Goal: Check status: Check status

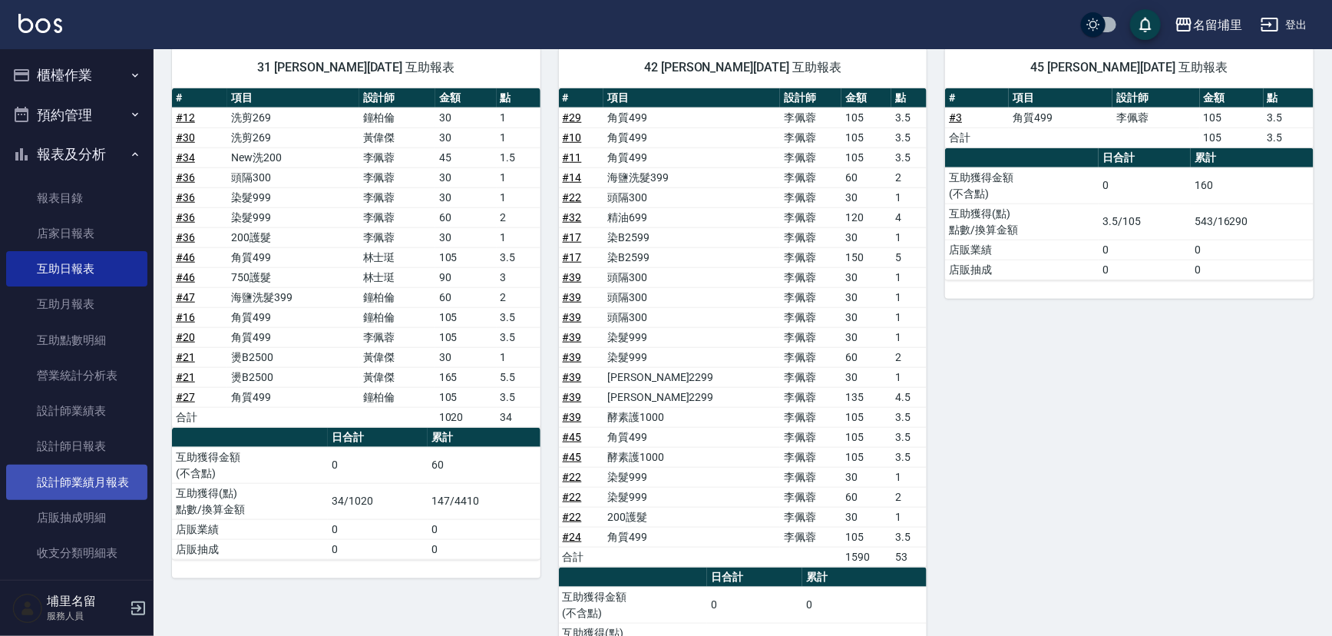
scroll to position [54, 0]
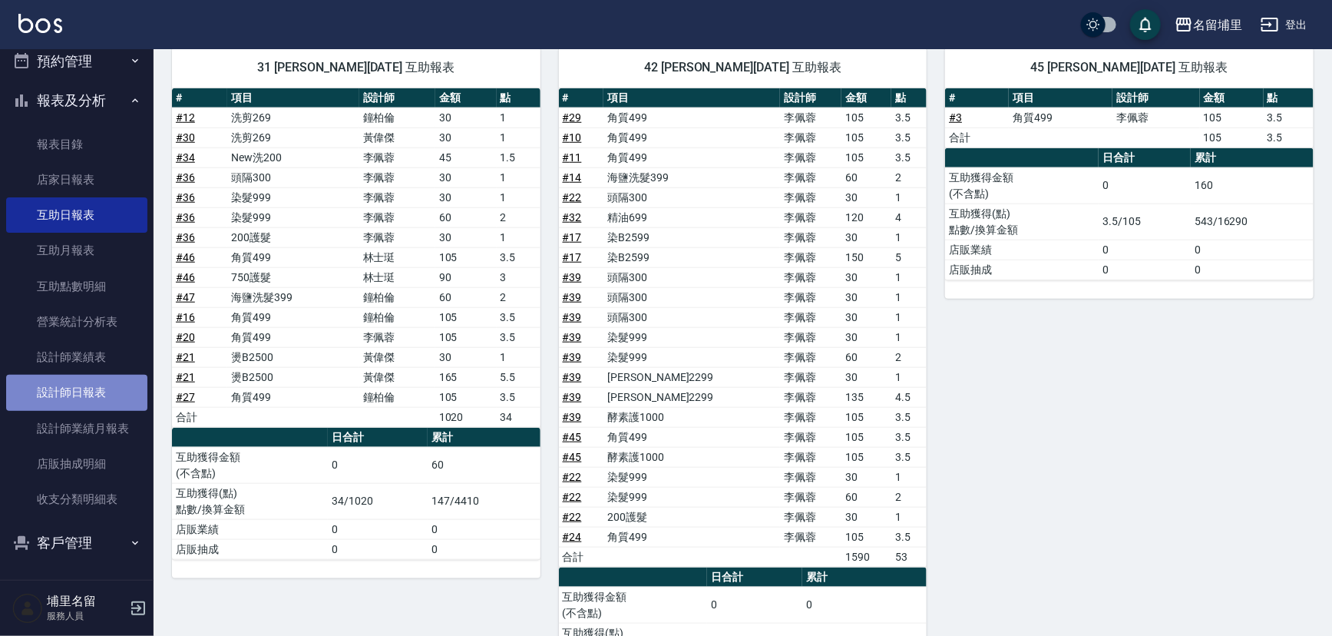
click at [100, 392] on link "設計師日報表" at bounding box center [76, 392] width 141 height 35
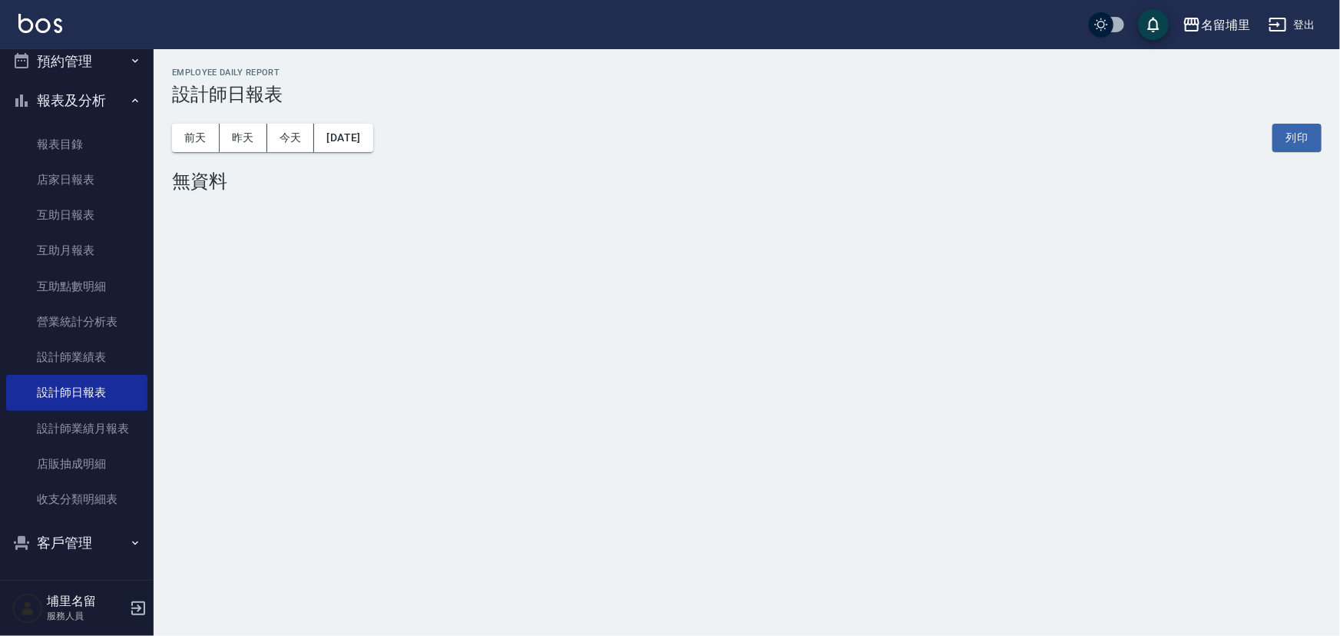
click at [247, 119] on div "[DATE] [DATE] [DATE] [DATE] 列印" at bounding box center [747, 137] width 1150 height 65
click at [244, 134] on button "昨天" at bounding box center [244, 138] width 48 height 28
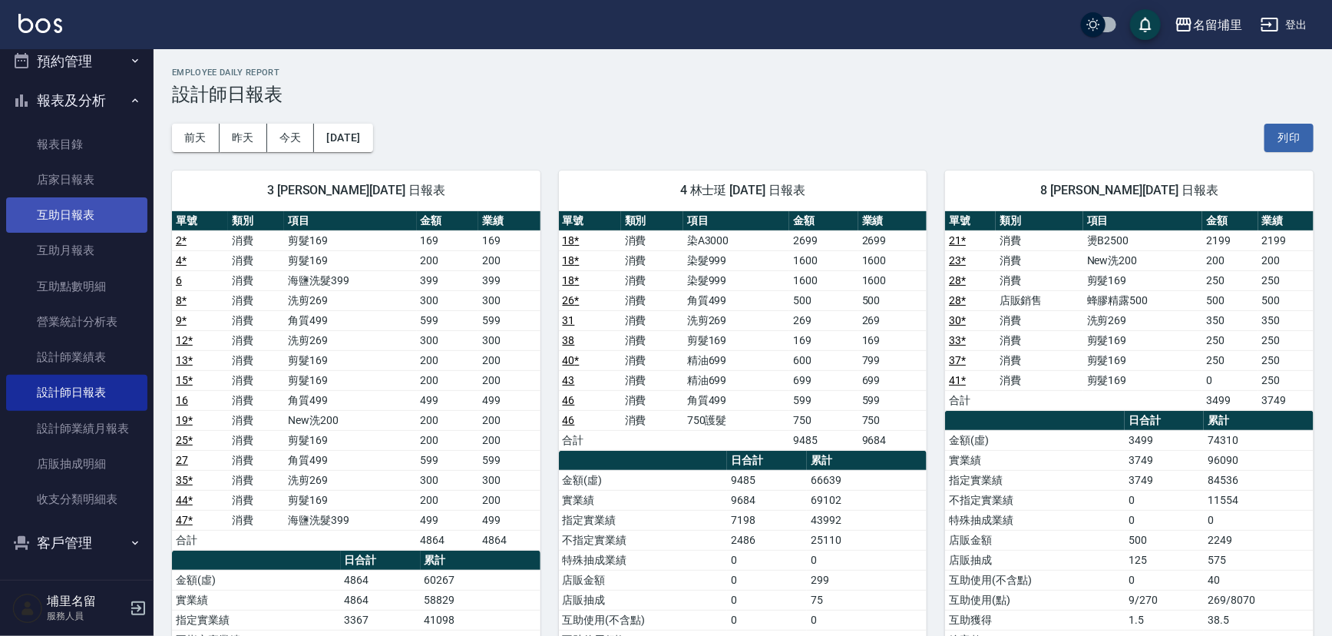
click at [115, 213] on link "互助日報表" at bounding box center [76, 214] width 141 height 35
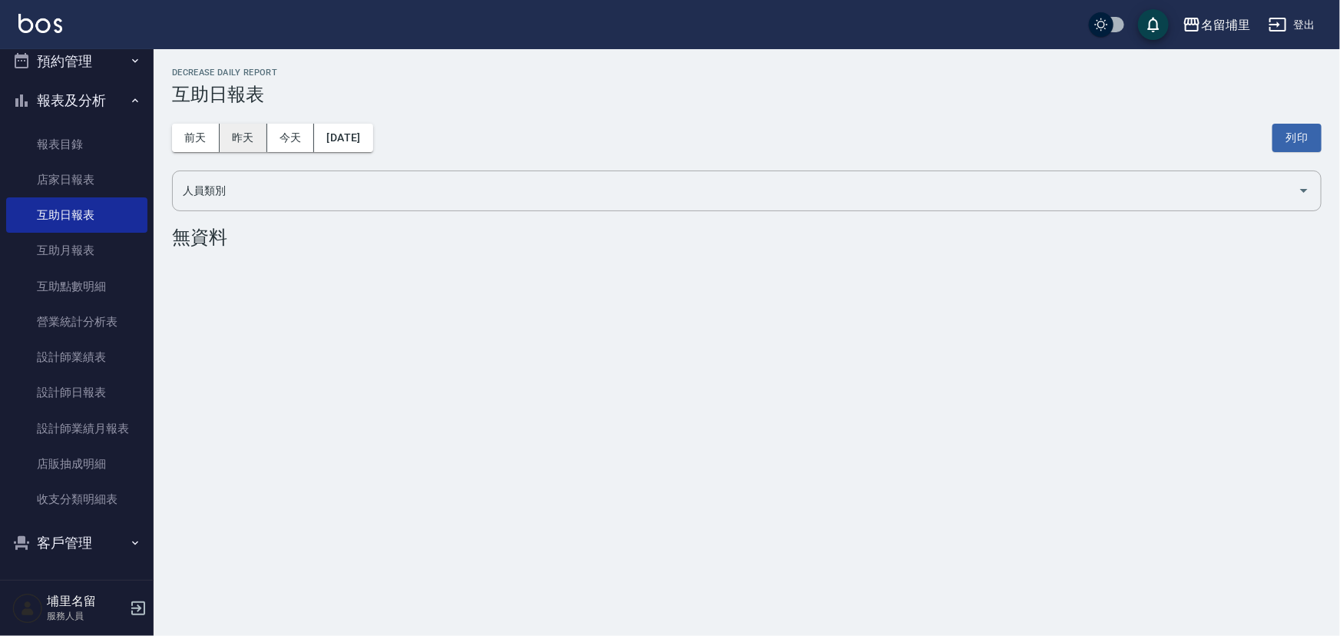
click at [253, 135] on button "昨天" at bounding box center [244, 138] width 48 height 28
